Goal: Task Accomplishment & Management: Manage account settings

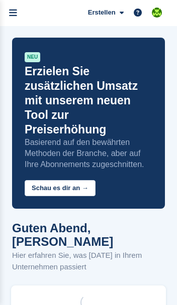
click at [16, 18] on icon "menu" at bounding box center [13, 13] width 8 height 9
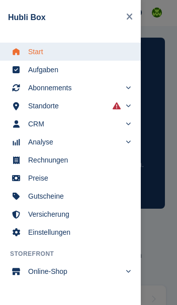
click at [26, 53] on link "Start" at bounding box center [70, 52] width 141 height 18
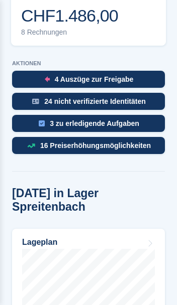
scroll to position [546, 0]
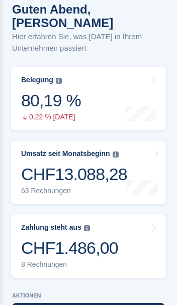
click at [137, 227] on link "Zahlung steht aus Der gesamte ausstehende Saldo aller offenen Rechnungen. CHF1.…" at bounding box center [88, 246] width 155 height 64
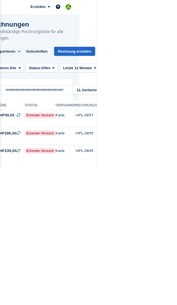
scroll to position [0, 33]
click at [84, 273] on span "Erneuter Versuch" at bounding box center [73, 275] width 56 height 10
click at [75, 242] on span "Erneuter Versuch" at bounding box center [73, 243] width 56 height 10
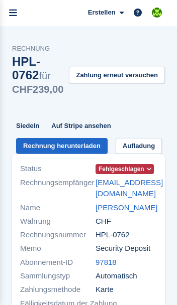
click at [143, 174] on span "Fehlgeschlagen" at bounding box center [121, 169] width 46 height 9
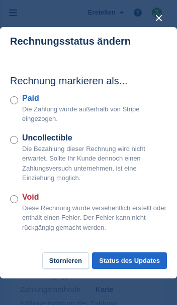
click at [160, 16] on button "close" at bounding box center [159, 18] width 16 height 16
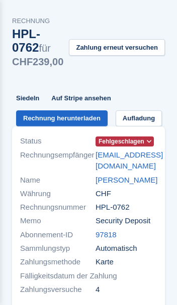
scroll to position [28, 0]
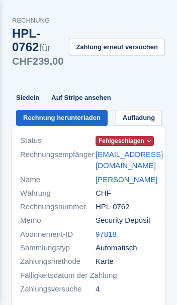
click at [145, 54] on button "Zahlung erneut versuchen" at bounding box center [117, 47] width 96 height 17
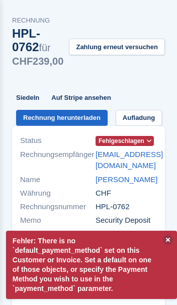
scroll to position [0, 0]
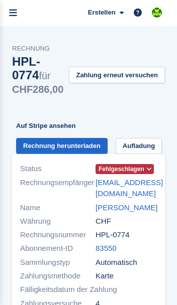
click at [148, 82] on button "Zahlung erneut versuchen" at bounding box center [117, 75] width 96 height 17
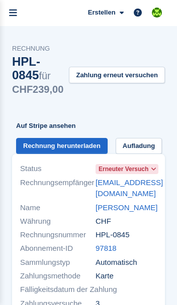
click at [150, 82] on button "Zahlung erneut versuchen" at bounding box center [117, 75] width 96 height 17
click at [150, 81] on button "Zahlung erneut versuchen" at bounding box center [117, 75] width 96 height 17
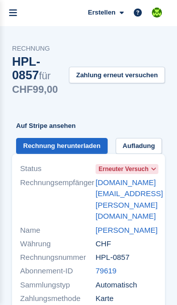
click at [146, 77] on button "Zahlung erneut versuchen" at bounding box center [117, 75] width 96 height 17
